Goal: Task Accomplishment & Management: Use online tool/utility

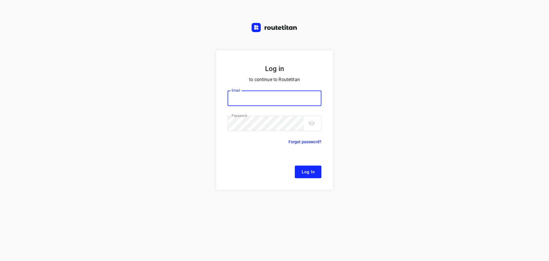
type input "[EMAIL_ADDRESS][DOMAIN_NAME]"
click at [311, 175] on span "Log In" at bounding box center [308, 171] width 13 height 7
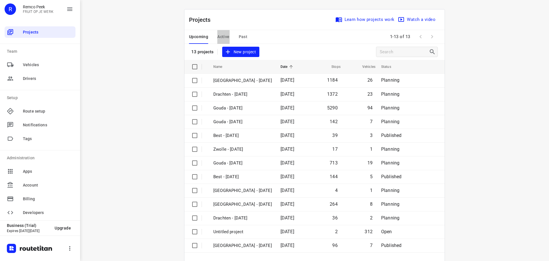
click at [226, 35] on span "Active" at bounding box center [223, 36] width 12 height 7
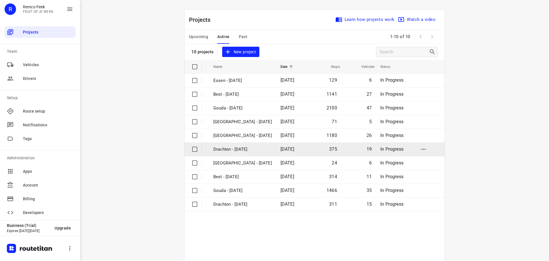
click at [229, 149] on p "Drachten - [DATE]" at bounding box center [242, 149] width 59 height 7
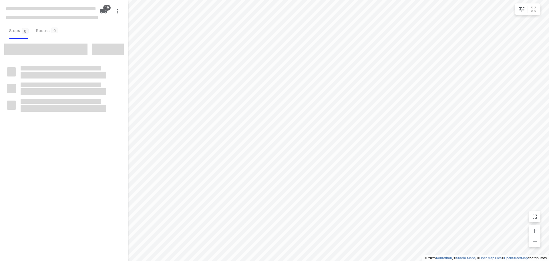
checkbox input "true"
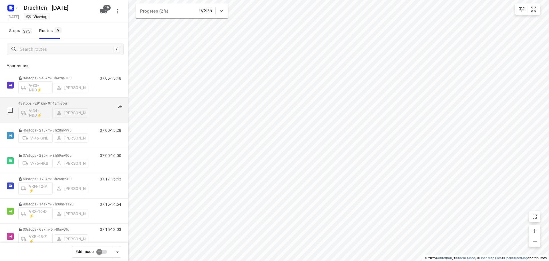
scroll to position [62, 0]
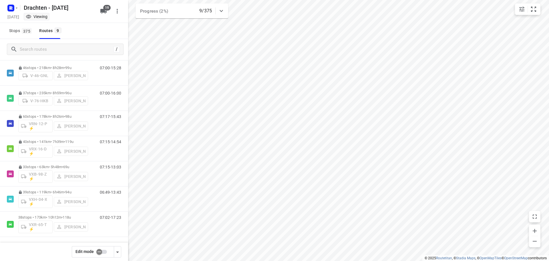
click at [98, 251] on input "checkbox" at bounding box center [99, 251] width 33 height 11
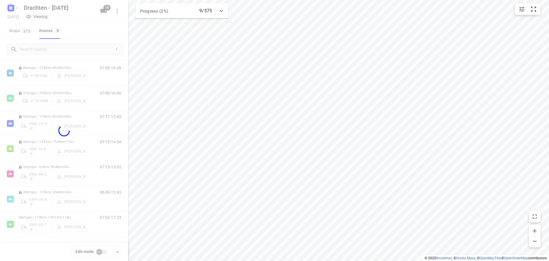
checkbox input "true"
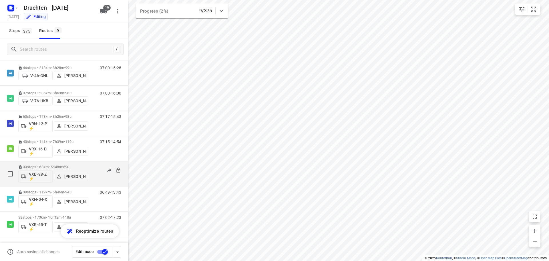
click at [71, 175] on p "[PERSON_NAME]" at bounding box center [74, 176] width 21 height 5
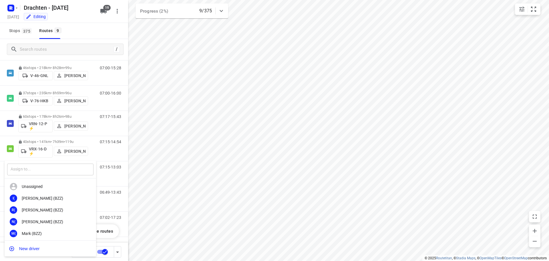
click at [53, 171] on input "text" at bounding box center [50, 169] width 86 height 12
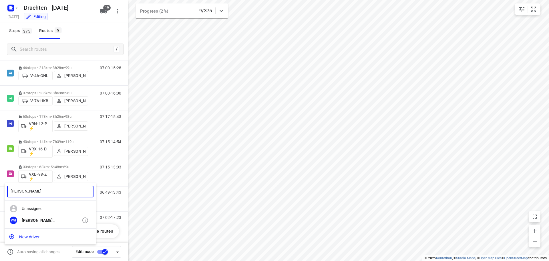
type input "[PERSON_NAME]"
click at [65, 223] on div "Wd [PERSON_NAME]" at bounding box center [51, 220] width 92 height 12
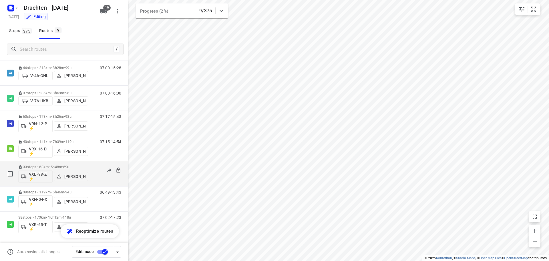
click at [49, 166] on p "33 stops • 63km • 5h48m • 69u" at bounding box center [53, 166] width 70 height 4
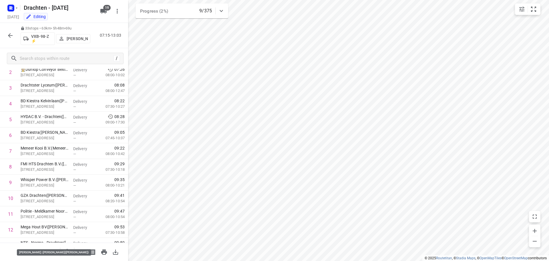
scroll to position [0, 0]
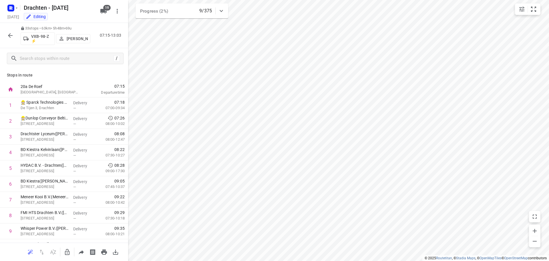
click at [12, 36] on icon "button" at bounding box center [10, 35] width 7 height 7
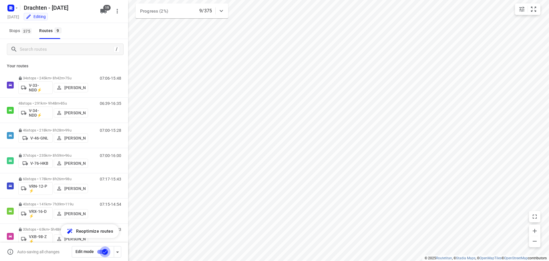
click at [104, 252] on input "checkbox" at bounding box center [105, 251] width 33 height 11
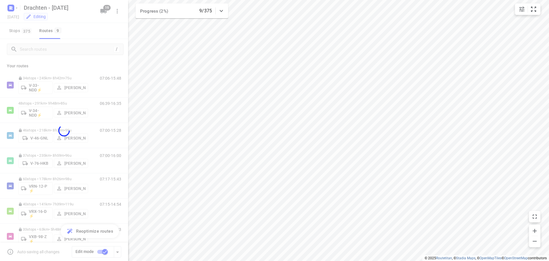
checkbox input "false"
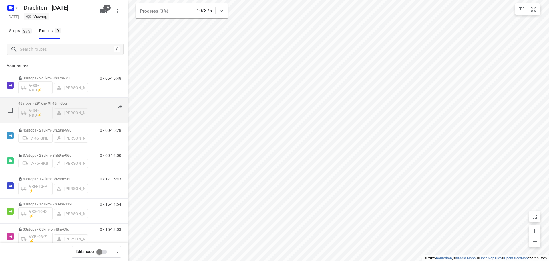
click at [53, 103] on p "48 stops • 291km • 9h48m • 85u" at bounding box center [53, 103] width 70 height 4
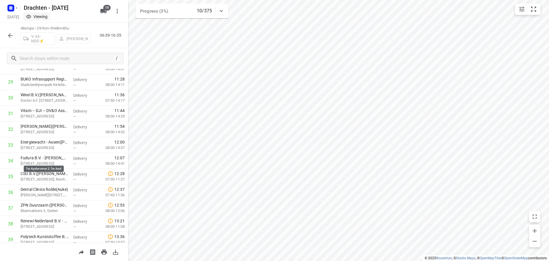
scroll to position [626, 0]
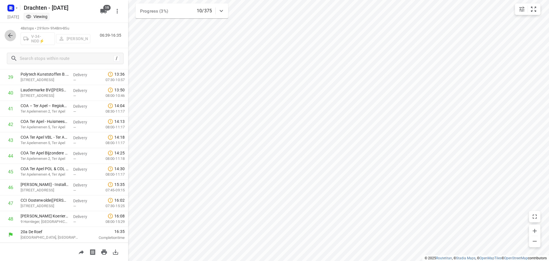
click at [13, 32] on icon "button" at bounding box center [10, 35] width 7 height 7
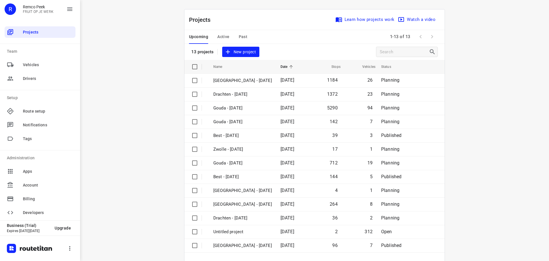
click at [218, 36] on span "Active" at bounding box center [223, 36] width 12 height 7
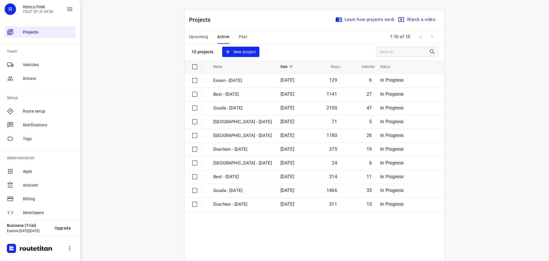
click at [200, 38] on span "Upcoming" at bounding box center [198, 36] width 19 height 7
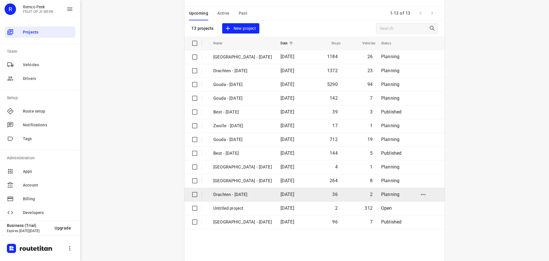
scroll to position [13, 0]
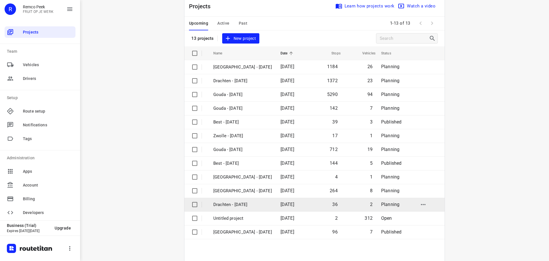
click at [231, 204] on p "Drachten - [DATE]" at bounding box center [242, 204] width 59 height 7
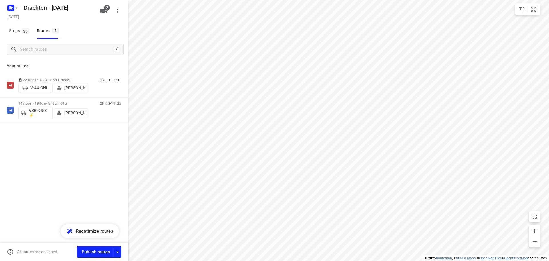
checkbox input "true"
click at [100, 254] on span "Publish routes" at bounding box center [96, 251] width 28 height 7
